Goal: Information Seeking & Learning: Learn about a topic

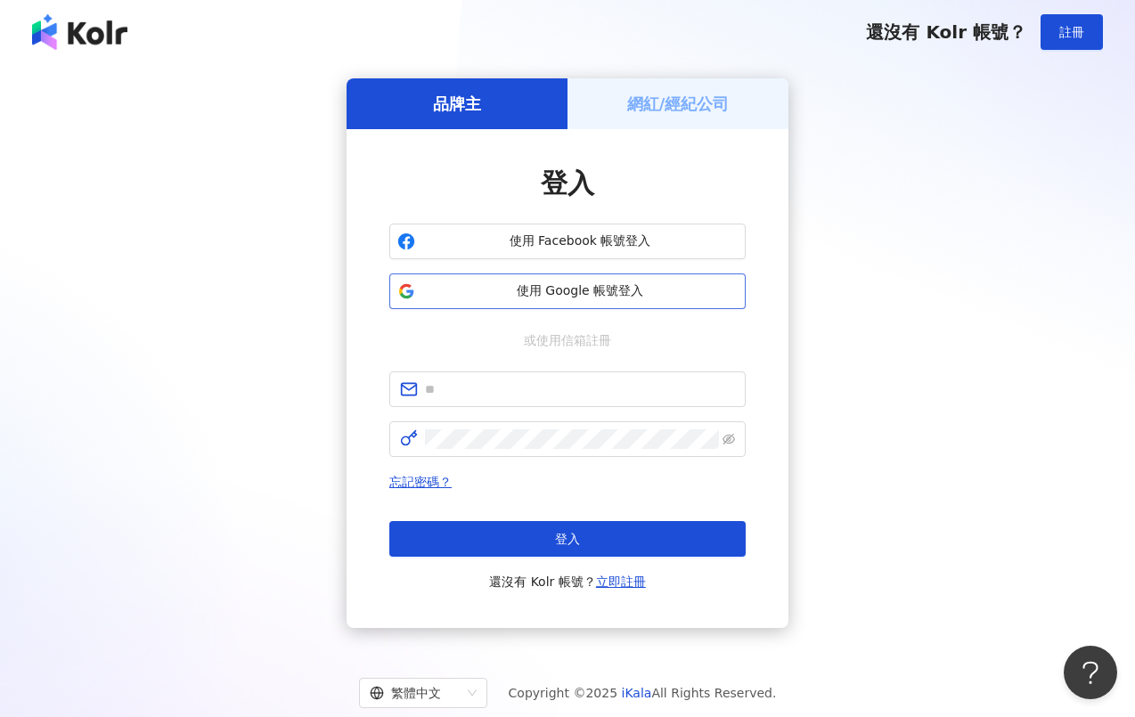
click at [632, 289] on span "使用 Google 帳號登入" at bounding box center [579, 291] width 315 height 18
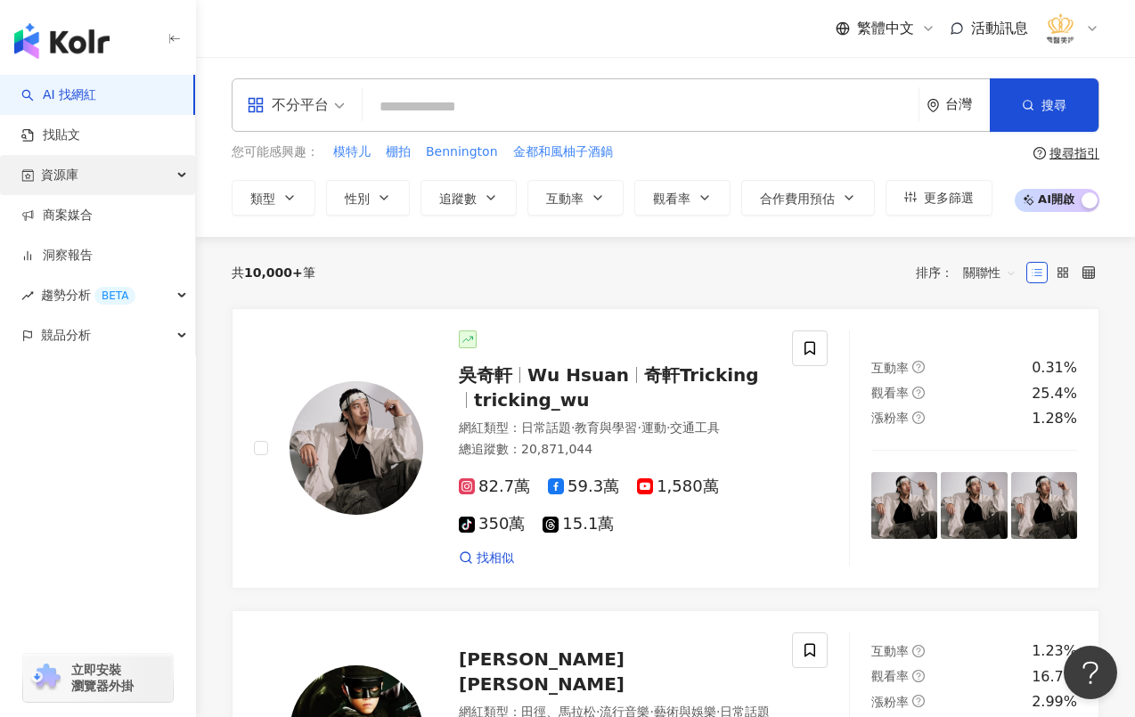
click at [125, 170] on div "資源庫" at bounding box center [97, 175] width 195 height 40
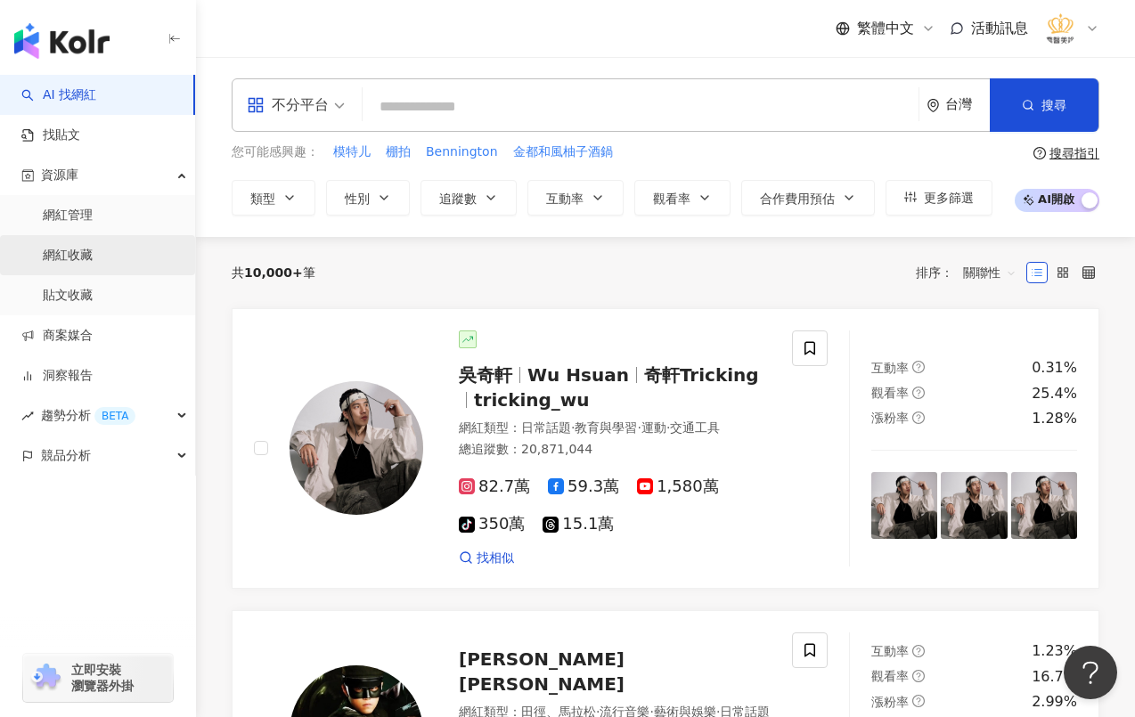
click at [71, 258] on link "網紅收藏" at bounding box center [68, 256] width 50 height 18
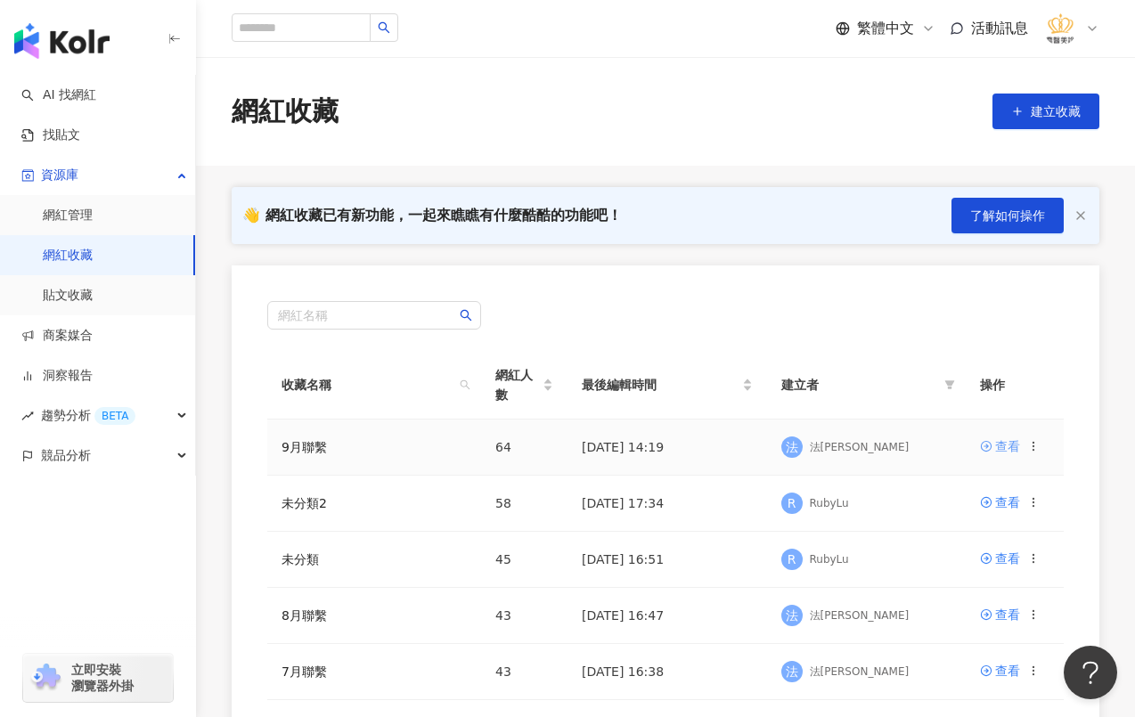
click at [998, 449] on div "查看" at bounding box center [1007, 446] width 25 height 20
click at [93, 262] on link "網紅收藏" at bounding box center [68, 256] width 50 height 18
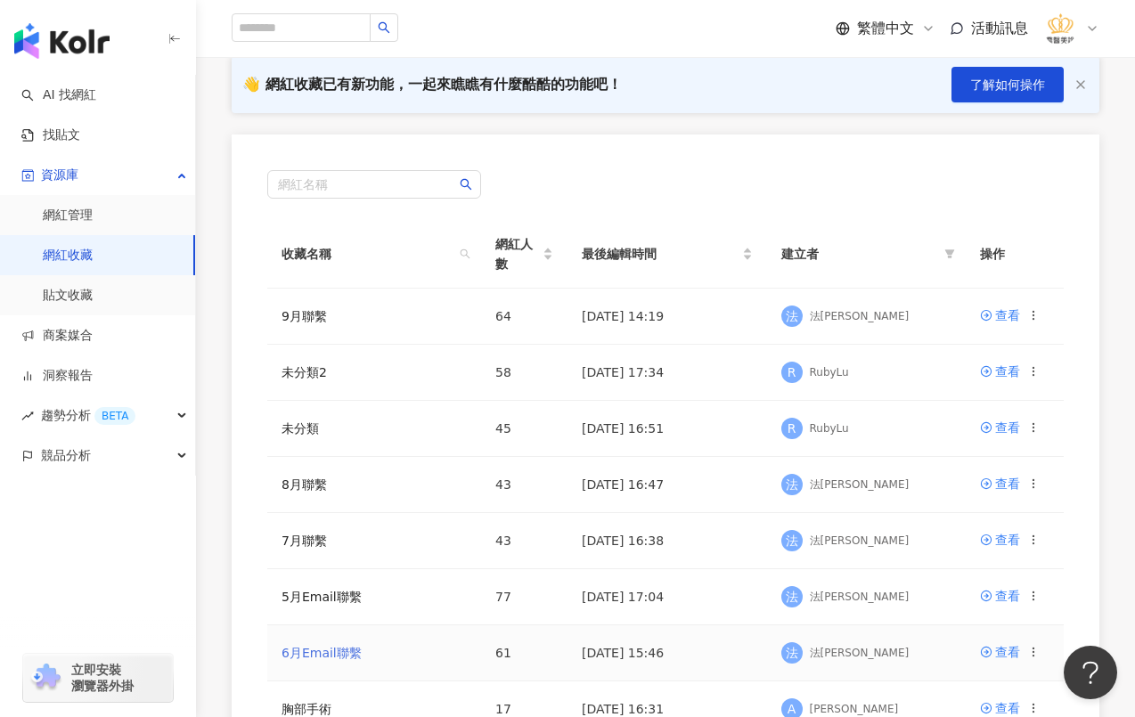
scroll to position [267, 0]
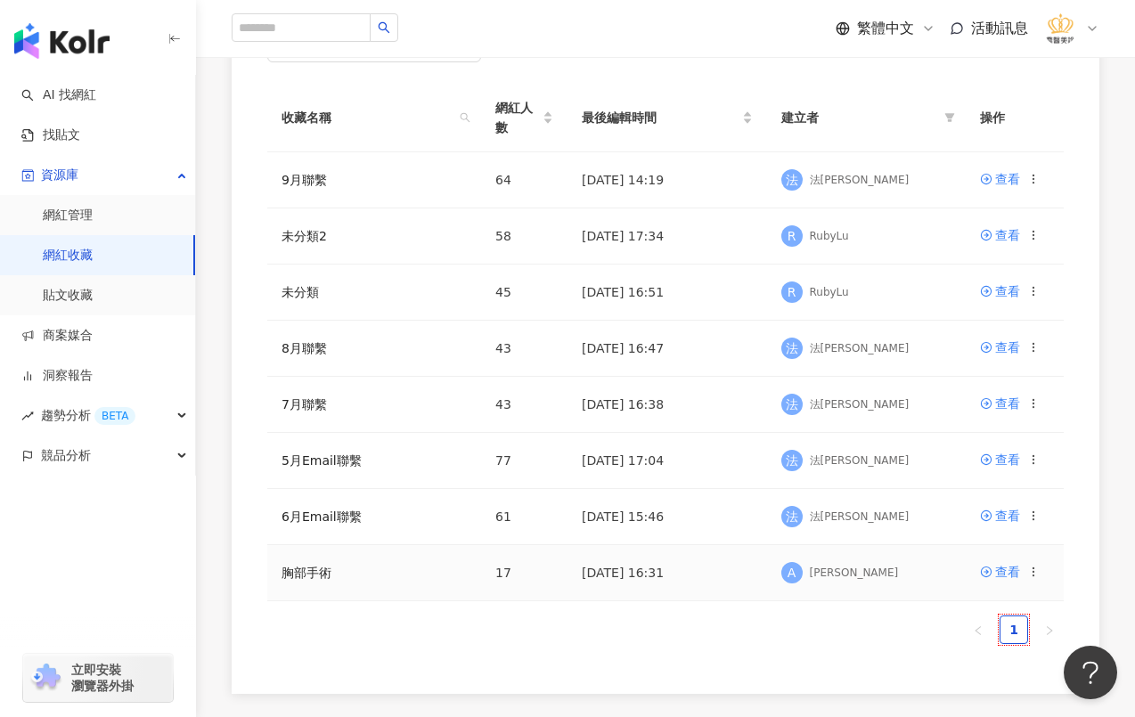
click at [1032, 574] on icon at bounding box center [1033, 572] width 12 height 12
click at [906, 641] on ul "1" at bounding box center [665, 629] width 796 height 29
click at [310, 575] on link "胸部手術" at bounding box center [306, 573] width 50 height 14
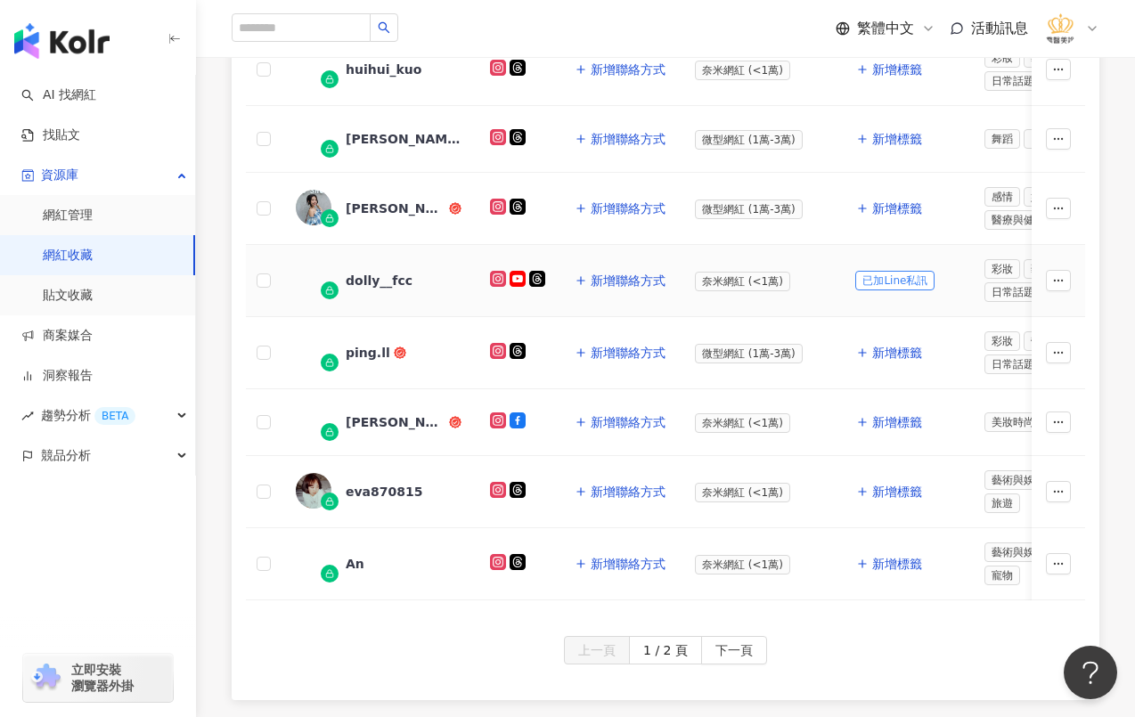
scroll to position [634, 0]
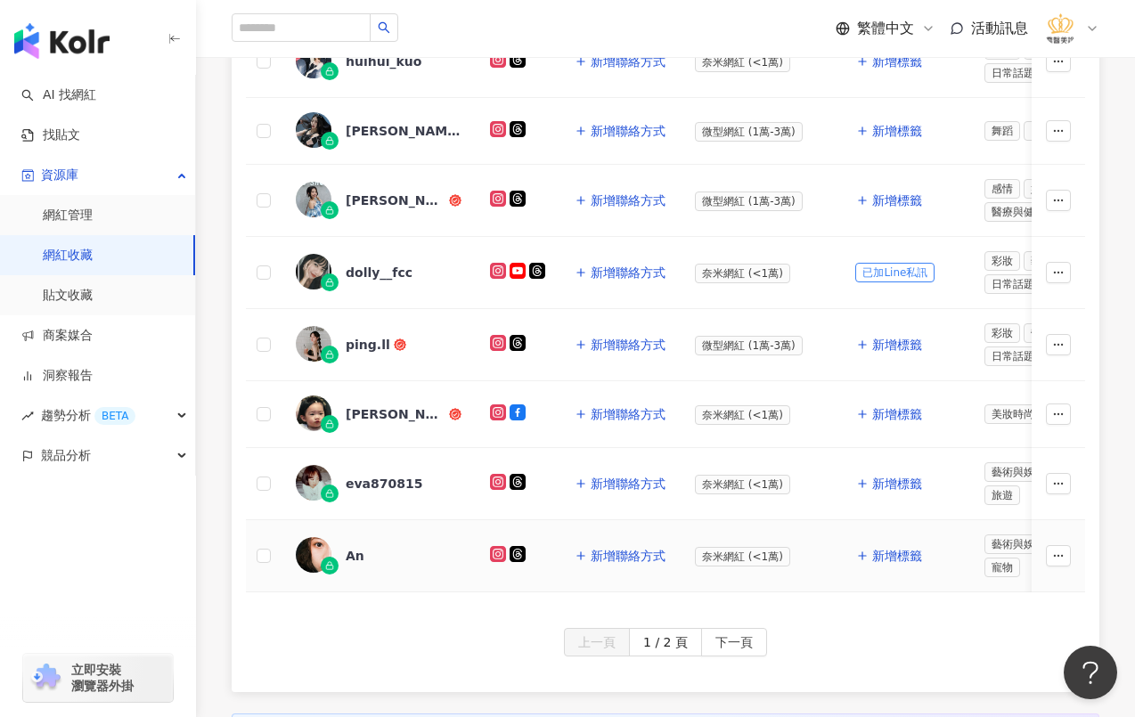
click at [355, 550] on div "An" at bounding box center [355, 556] width 19 height 18
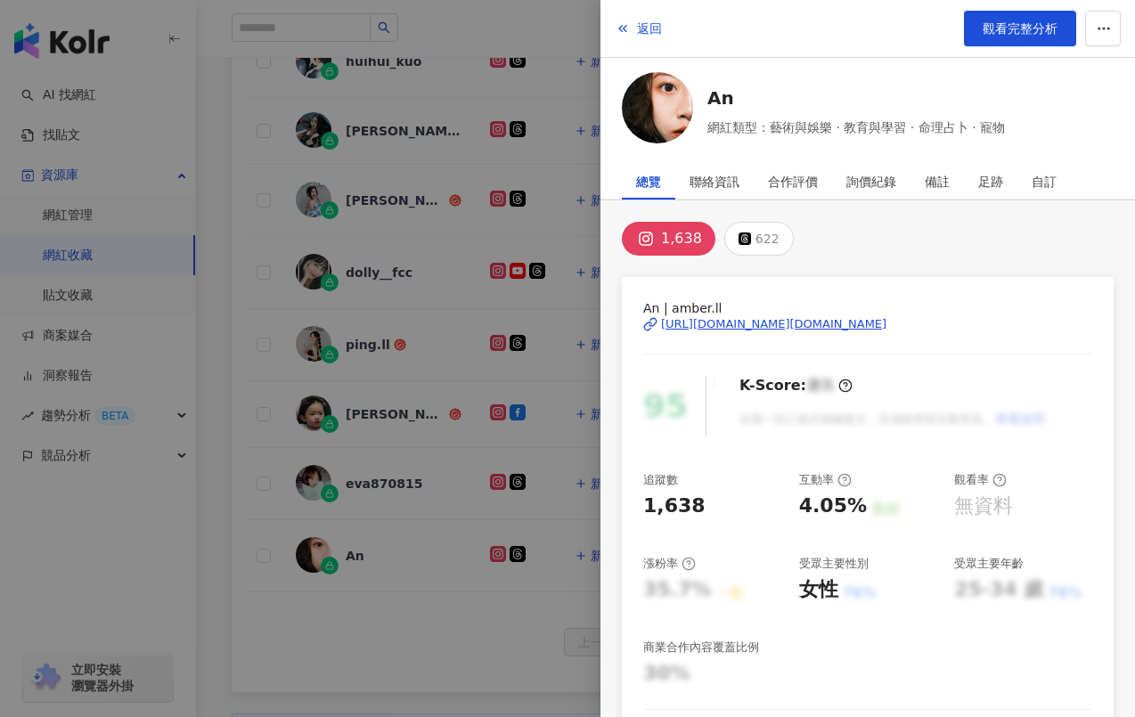
click at [835, 328] on div "[URL][DOMAIN_NAME][DOMAIN_NAME]" at bounding box center [773, 324] width 225 height 16
